Goal: Task Accomplishment & Management: Use online tool/utility

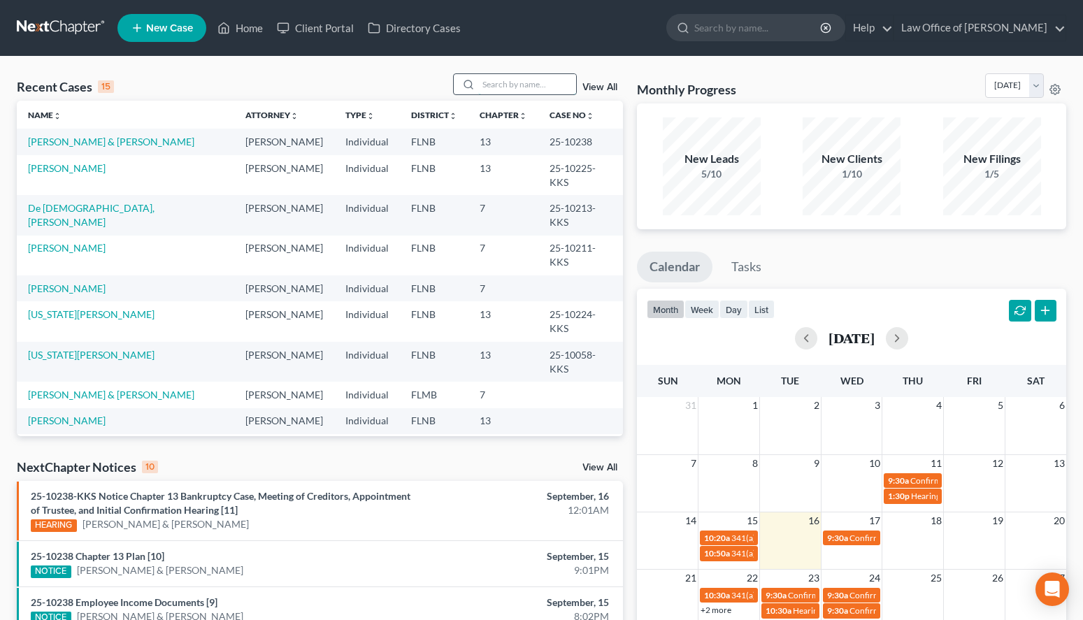
click at [517, 82] on input "search" at bounding box center [527, 84] width 98 height 20
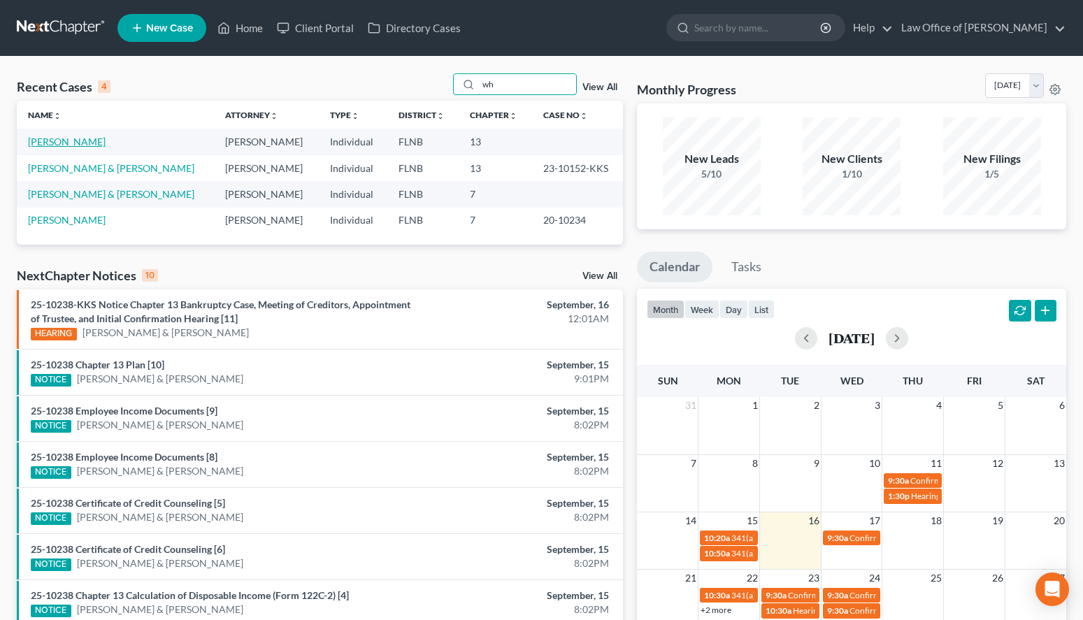
type input "wh"
click at [48, 136] on link "[PERSON_NAME]" at bounding box center [67, 142] width 78 height 12
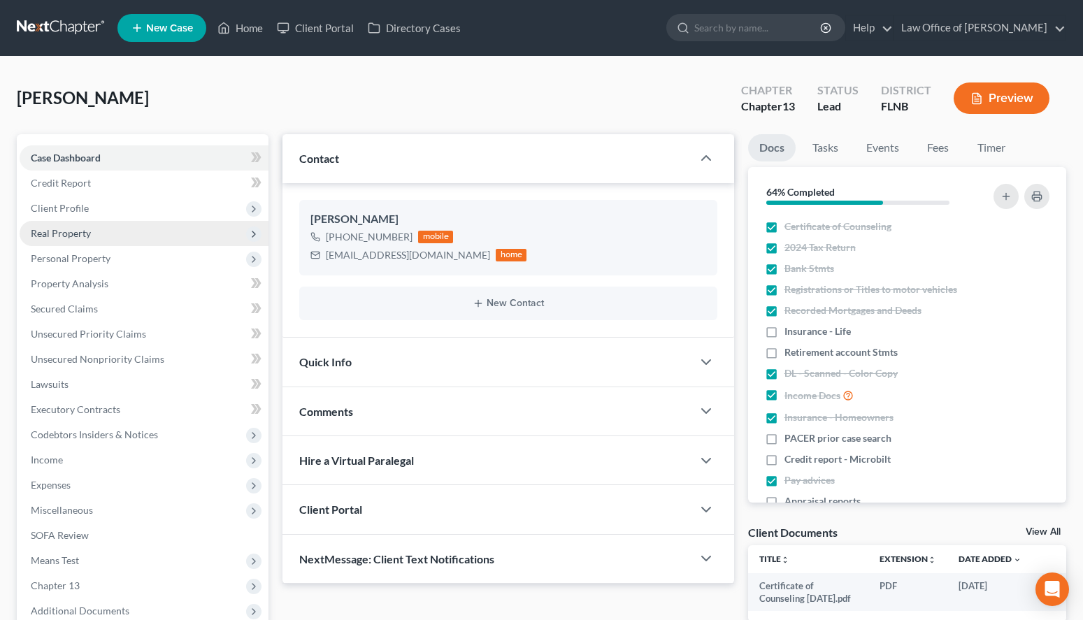
click at [125, 234] on span "Real Property" at bounding box center [144, 233] width 249 height 25
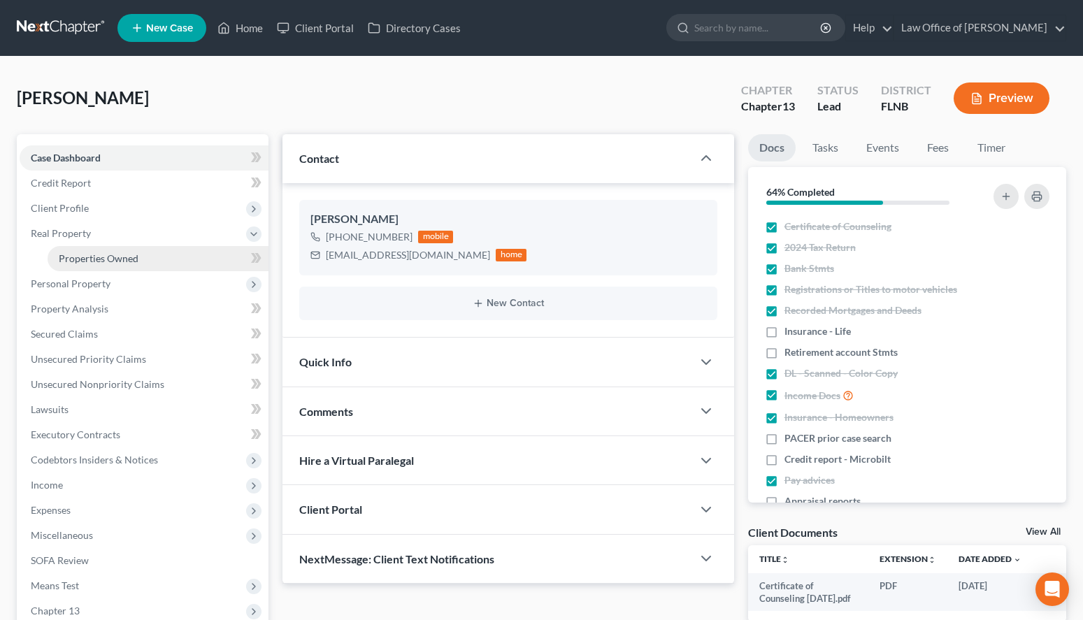
click at [125, 252] on link "Properties Owned" at bounding box center [158, 258] width 221 height 25
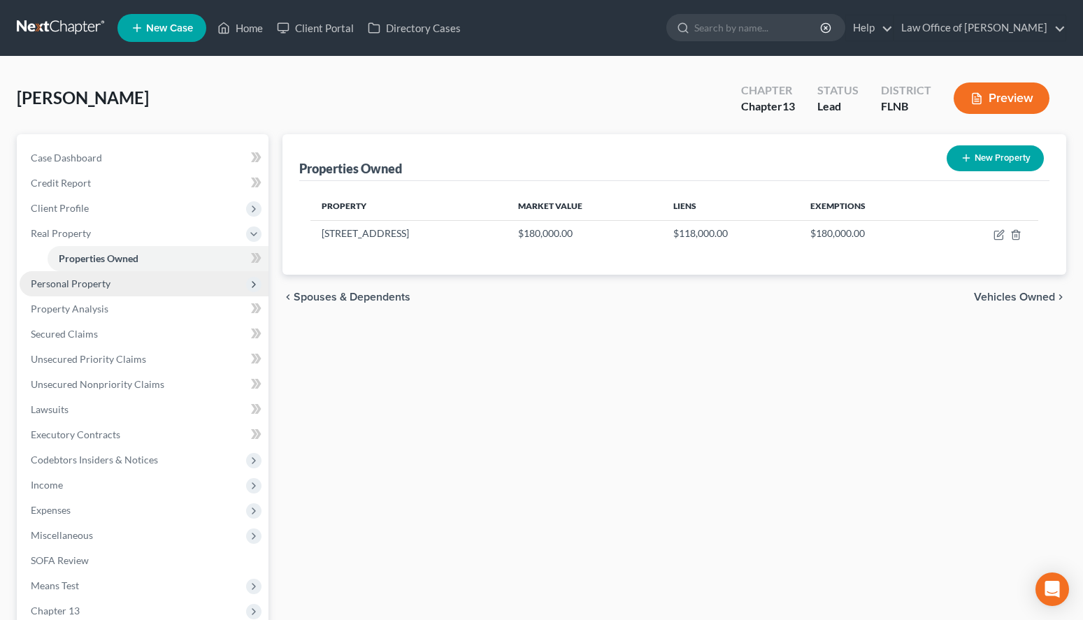
click at [151, 284] on span "Personal Property" at bounding box center [144, 283] width 249 height 25
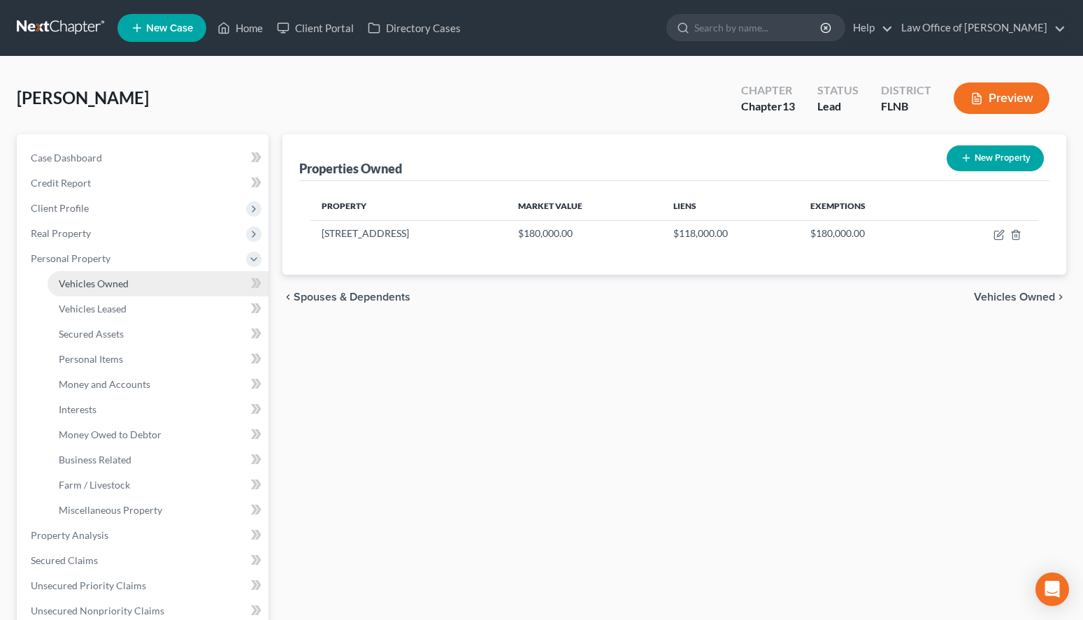
click at [151, 279] on link "Vehicles Owned" at bounding box center [158, 283] width 221 height 25
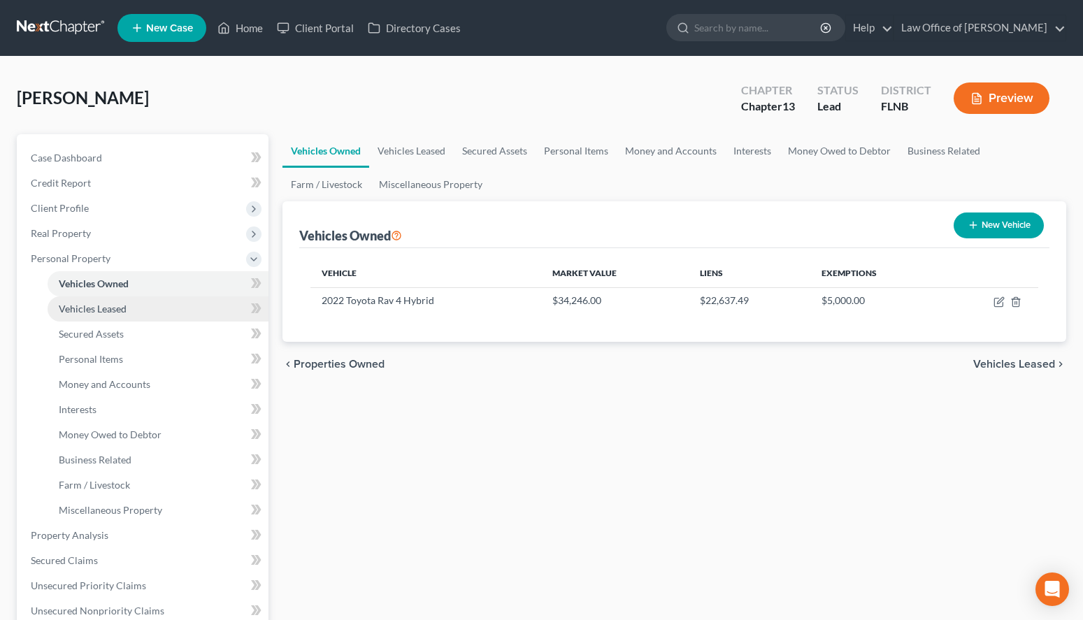
click at [172, 313] on link "Vehicles Leased" at bounding box center [158, 308] width 221 height 25
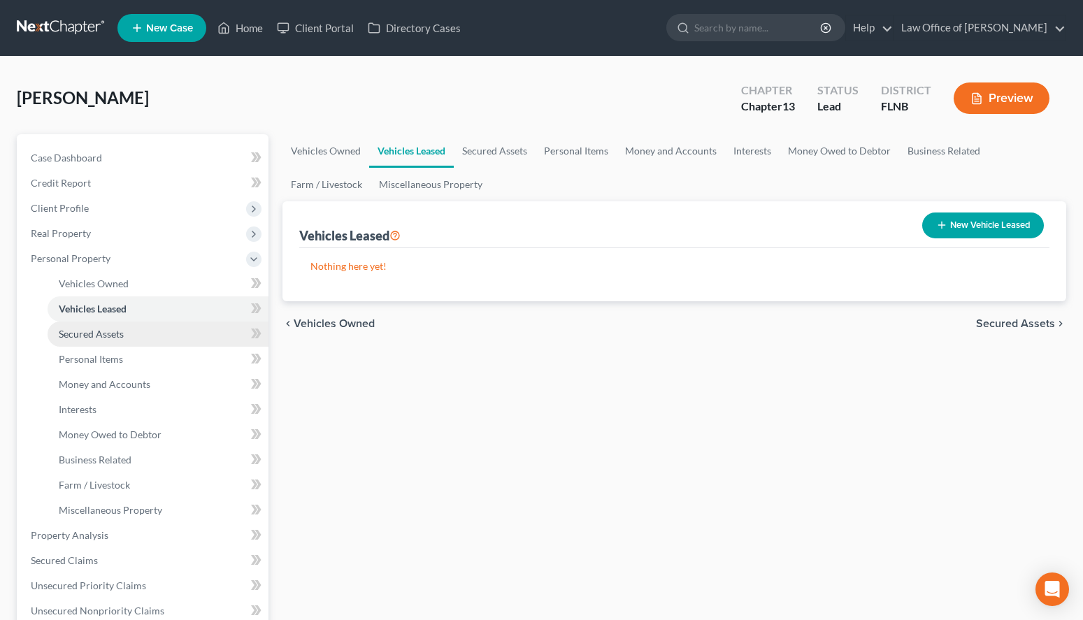
click at [187, 337] on link "Secured Assets" at bounding box center [158, 334] width 221 height 25
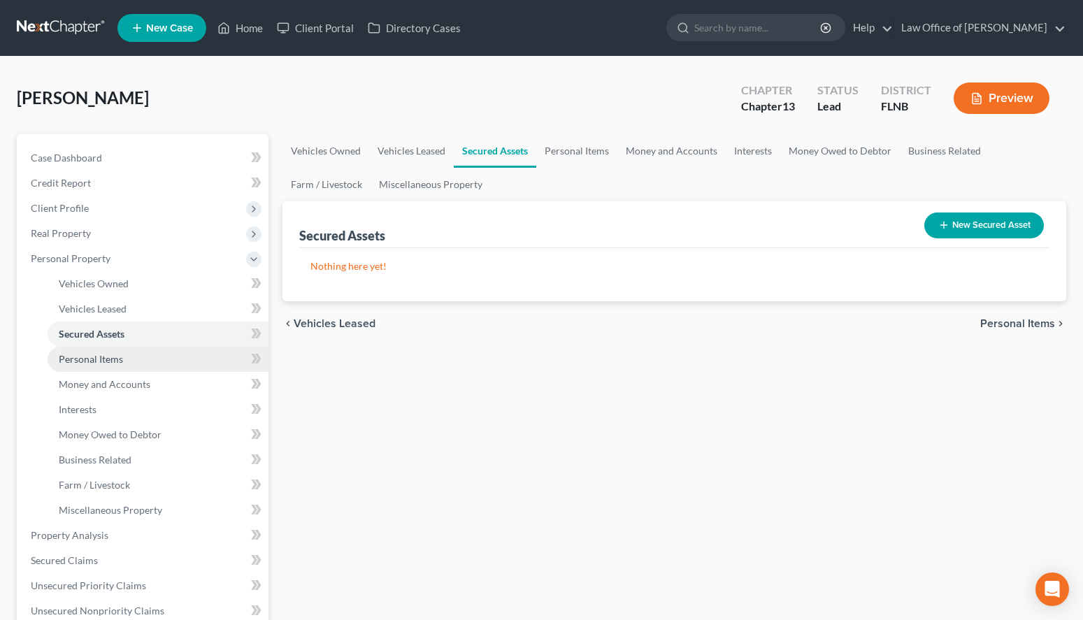
click at [192, 363] on link "Personal Items" at bounding box center [158, 359] width 221 height 25
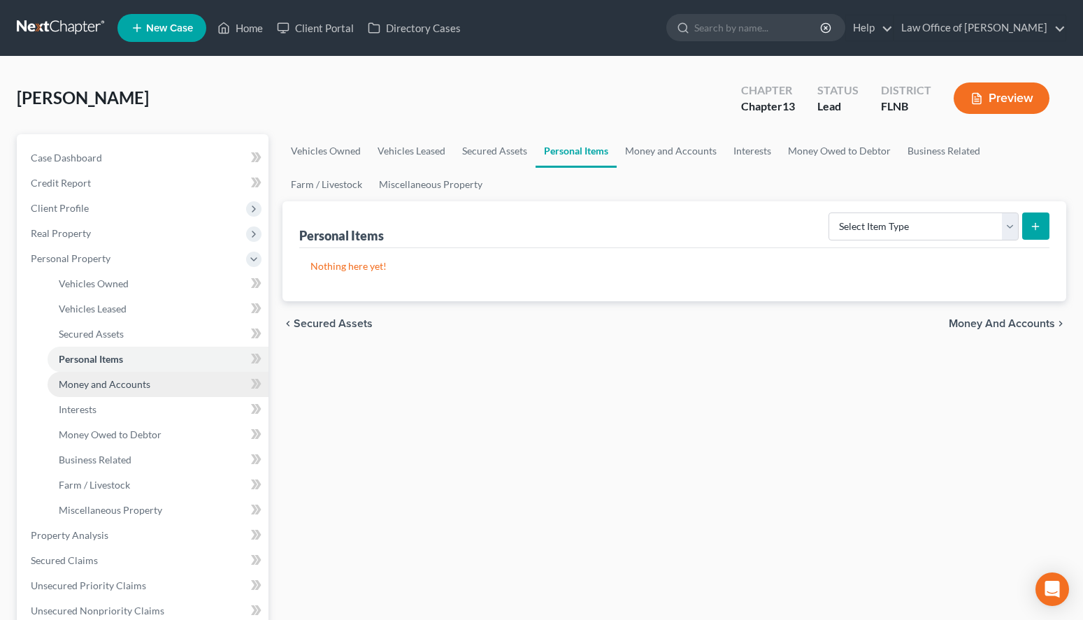
click at [200, 386] on link "Money and Accounts" at bounding box center [158, 384] width 221 height 25
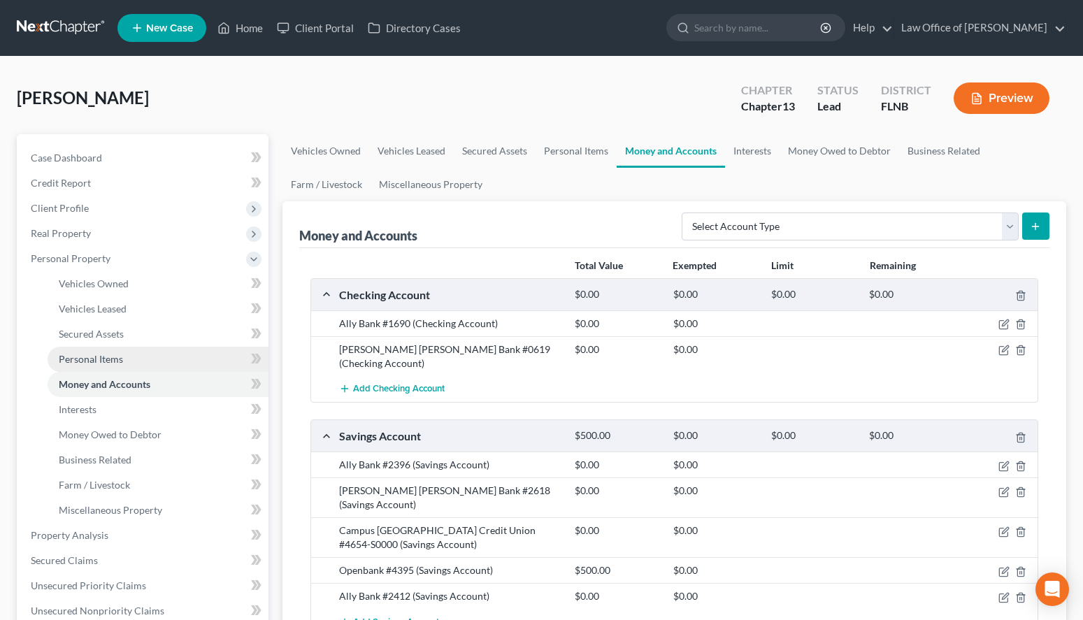
click at [135, 353] on link "Personal Items" at bounding box center [158, 359] width 221 height 25
